Goal: Task Accomplishment & Management: Use online tool/utility

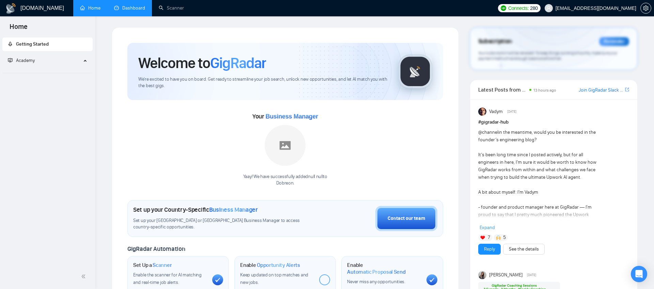
click at [123, 11] on link "Dashboard" at bounding box center [129, 8] width 31 height 6
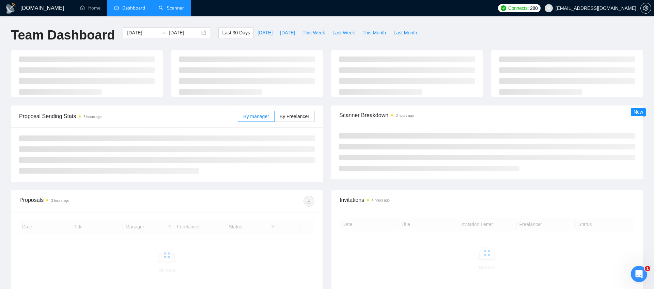
click at [181, 8] on link "Scanner" at bounding box center [171, 8] width 25 height 6
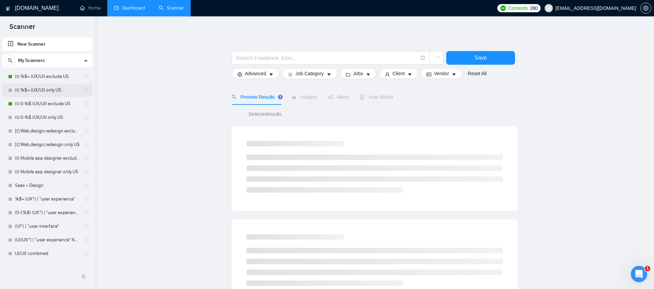
click at [46, 91] on link "(t) 1k$+ (UX/UI) only US" at bounding box center [47, 90] width 65 height 14
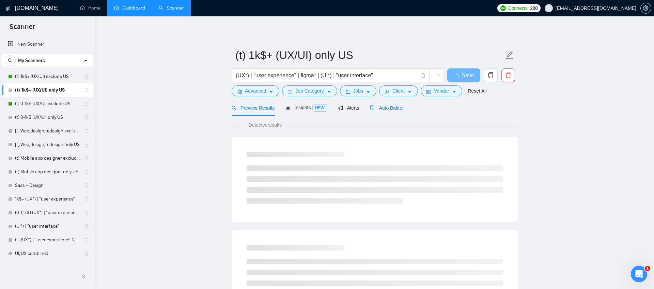
click at [388, 105] on span "Auto Bidder" at bounding box center [387, 107] width 34 height 5
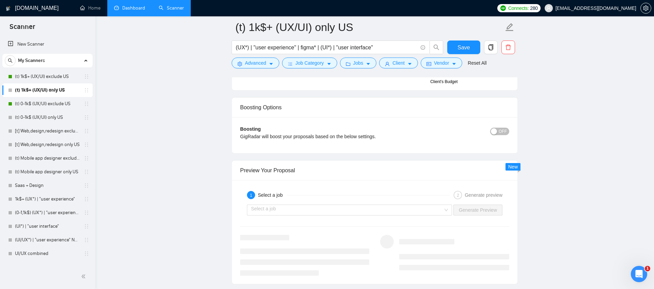
scroll to position [1198, 0]
click at [304, 212] on input "search" at bounding box center [347, 210] width 192 height 10
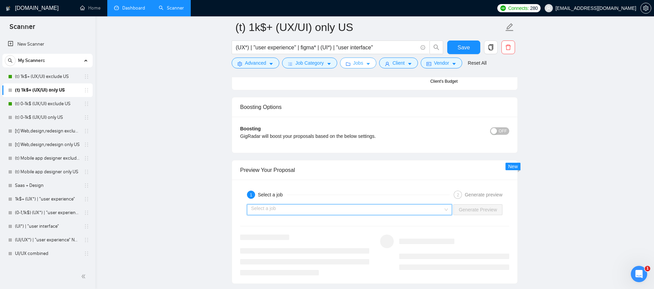
click at [355, 65] on span "Jobs" at bounding box center [358, 62] width 10 height 7
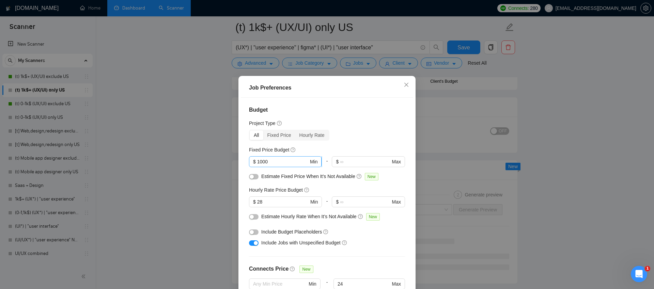
click at [281, 162] on input "1000" at bounding box center [282, 161] width 51 height 7
drag, startPoint x: 277, startPoint y: 162, endPoint x: 252, endPoint y: 162, distance: 25.2
click at [252, 162] on span "$ 1000 Min" at bounding box center [285, 161] width 73 height 11
type input "999"
click at [324, 144] on div "Budget Project Type All Fixed Price Hourly Rate Fixed Price Budget 999 $ 999 Mi…" at bounding box center [327, 199] width 172 height 202
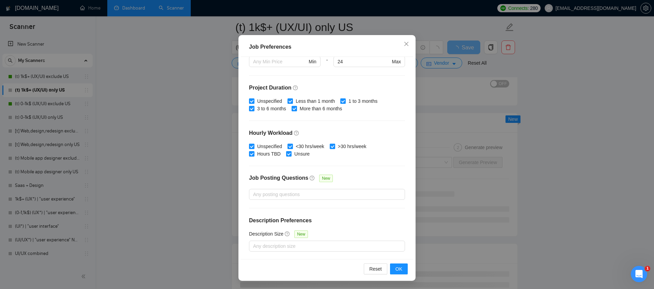
scroll to position [1225, 0]
click at [398, 267] on span "OK" at bounding box center [398, 268] width 7 height 7
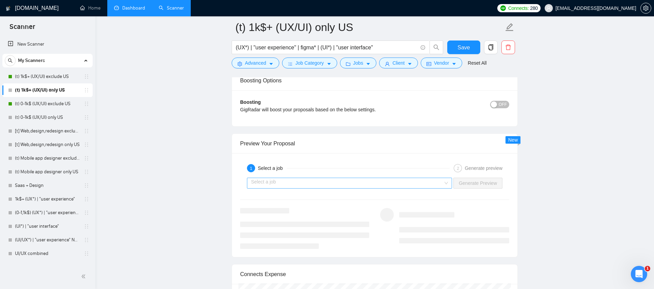
click at [285, 183] on input "search" at bounding box center [347, 183] width 192 height 10
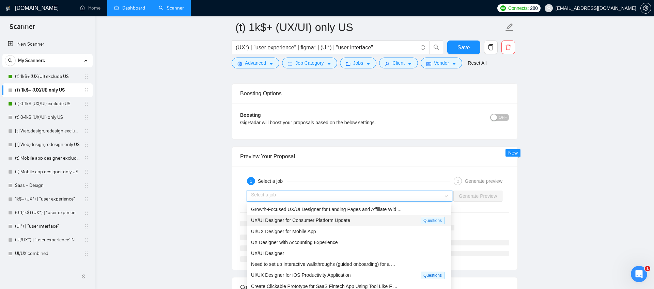
scroll to position [1210, 0]
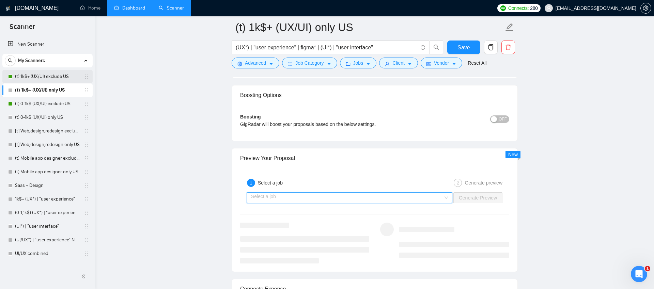
click at [50, 77] on link "(t) 1k$+ (UX/UI) exclude US" at bounding box center [47, 77] width 65 height 14
click at [59, 78] on link "(t) 1k$+ (UX/UI) exclude US" at bounding box center [47, 77] width 65 height 14
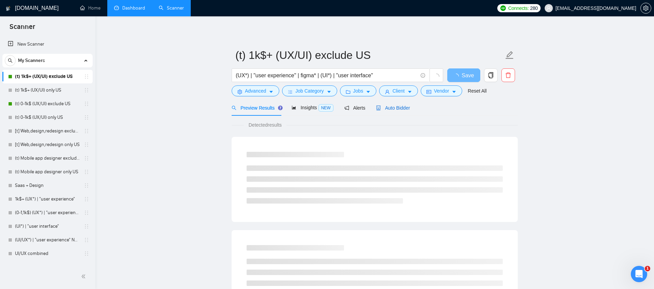
click at [396, 107] on span "Auto Bidder" at bounding box center [393, 107] width 34 height 5
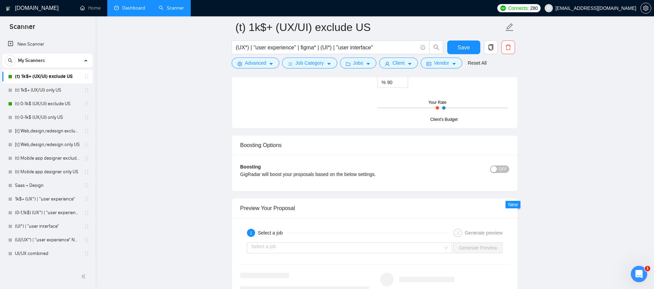
scroll to position [1168, 0]
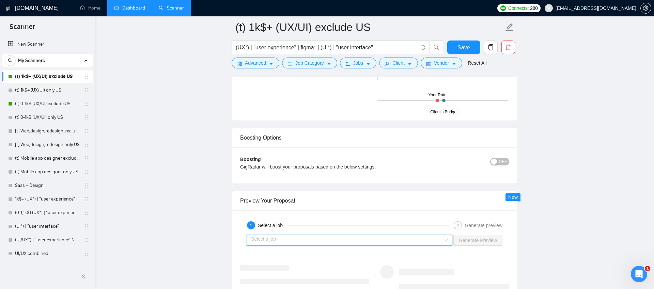
click at [289, 244] on input "search" at bounding box center [347, 240] width 192 height 10
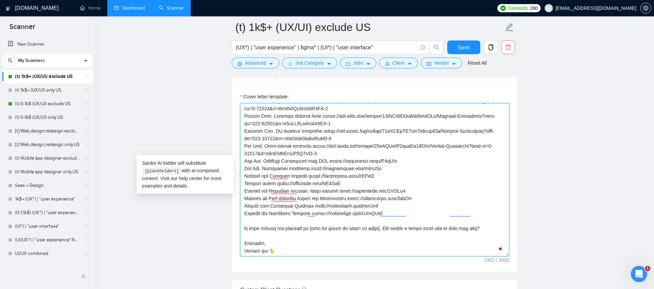
scroll to position [127, 0]
drag, startPoint x: 242, startPoint y: 153, endPoint x: 503, endPoint y: 219, distance: 269.7
click at [503, 219] on textarea "Cover letter template:" at bounding box center [374, 179] width 269 height 153
click at [316, 161] on textarea "Cover letter template:" at bounding box center [374, 179] width 269 height 153
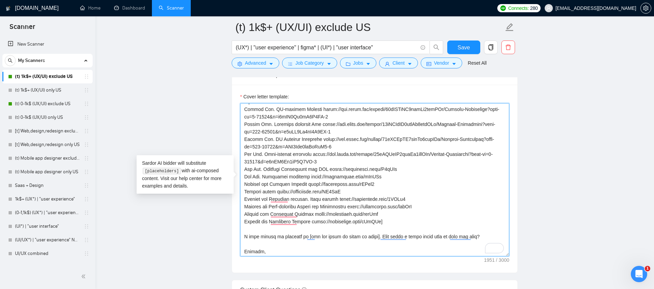
drag, startPoint x: 331, startPoint y: 158, endPoint x: 320, endPoint y: 156, distance: 11.1
click at [320, 156] on textarea "Cover letter template:" at bounding box center [374, 179] width 269 height 153
click at [275, 160] on textarea "Cover letter template:" at bounding box center [374, 179] width 269 height 153
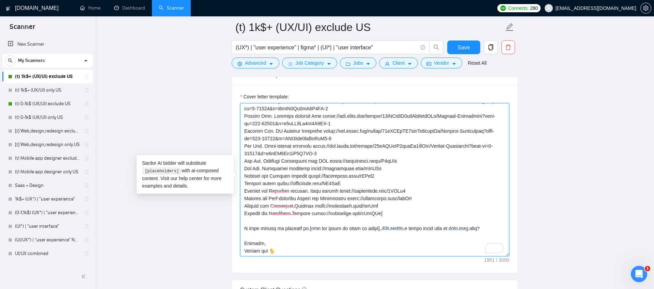
scroll to position [0, 0]
drag, startPoint x: 384, startPoint y: 160, endPoint x: 235, endPoint y: 155, distance: 149.5
click at [235, 155] on div "Cover letter template:" at bounding box center [374, 179] width 285 height 188
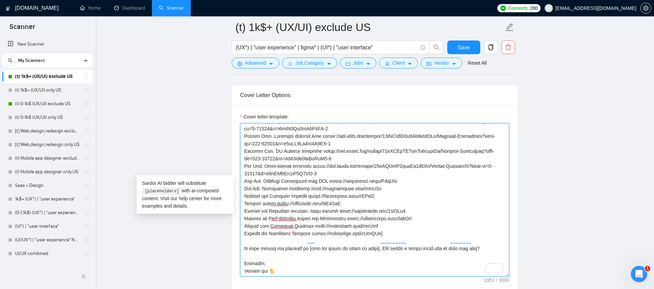
click at [382, 180] on textarea "Cover letter template:" at bounding box center [374, 199] width 269 height 153
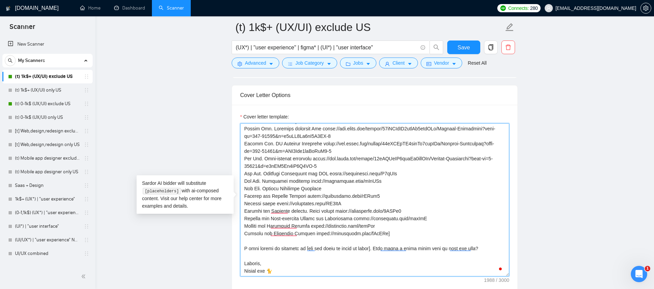
paste textarea "[URL][DOMAIN_NAME]"
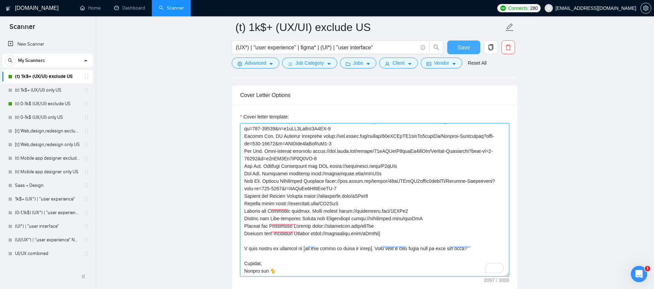
type textarea "Lor! I dol sitamet co adip el seddo ei temp inc utla E dolo magna al eni 🐈 admi…"
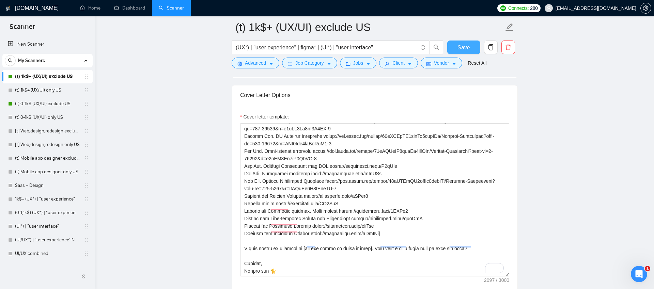
click at [462, 50] on span "Save" at bounding box center [463, 47] width 12 height 9
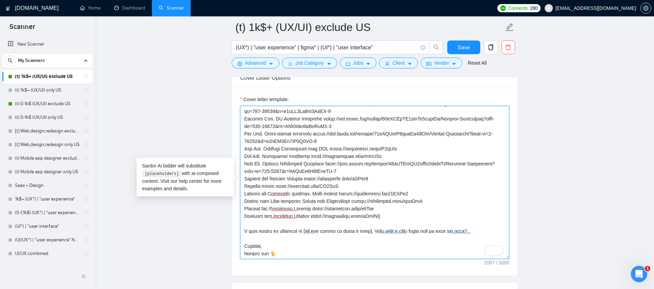
drag, startPoint x: 351, startPoint y: 170, endPoint x: 239, endPoint y: 148, distance: 114.0
click at [239, 148] on div "Cover letter template:" at bounding box center [374, 181] width 285 height 188
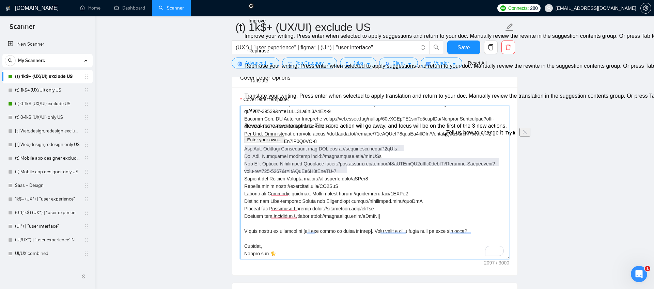
click at [291, 183] on textarea "Cover letter template:" at bounding box center [374, 182] width 269 height 153
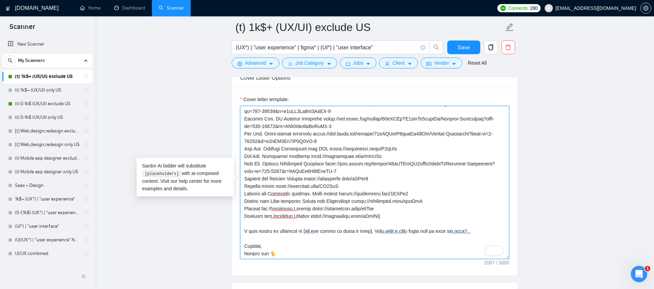
click at [287, 158] on textarea "Cover letter template:" at bounding box center [374, 182] width 269 height 153
drag, startPoint x: 245, startPoint y: 146, endPoint x: 351, endPoint y: 170, distance: 109.2
click at [351, 170] on textarea "Cover letter template:" at bounding box center [374, 182] width 269 height 153
click at [305, 169] on textarea "Cover letter template:" at bounding box center [374, 182] width 269 height 153
